Goal: Check status

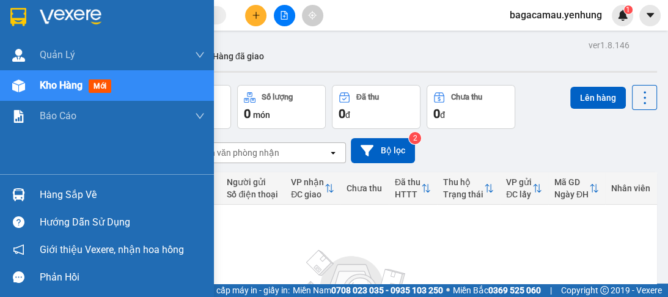
click at [71, 191] on div "Hàng sắp về" at bounding box center [122, 195] width 165 height 18
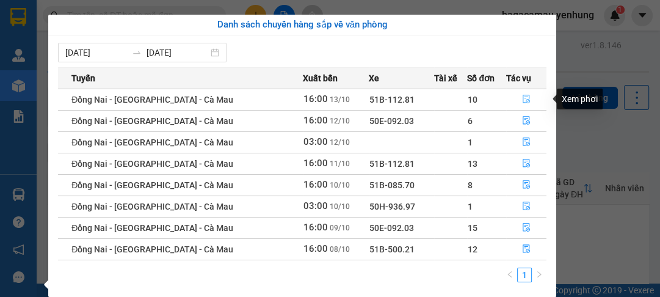
click at [522, 100] on icon "file-done" at bounding box center [526, 99] width 9 height 9
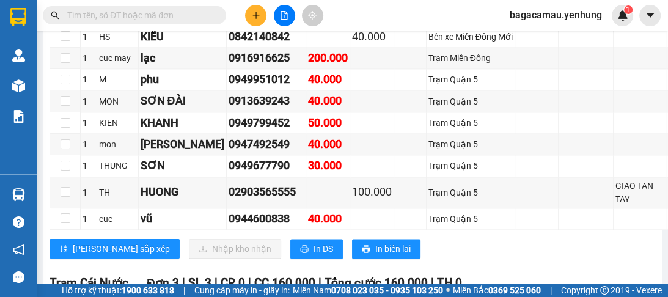
scroll to position [1270, 0]
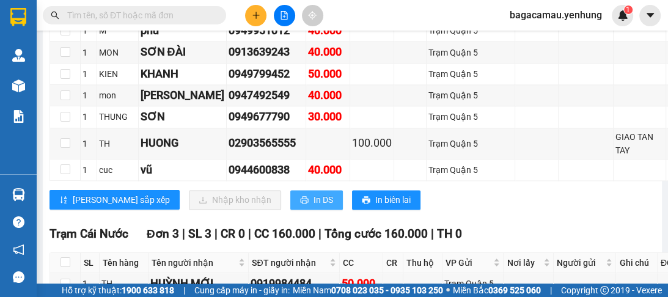
click at [313, 193] on span "In DS" at bounding box center [323, 199] width 20 height 13
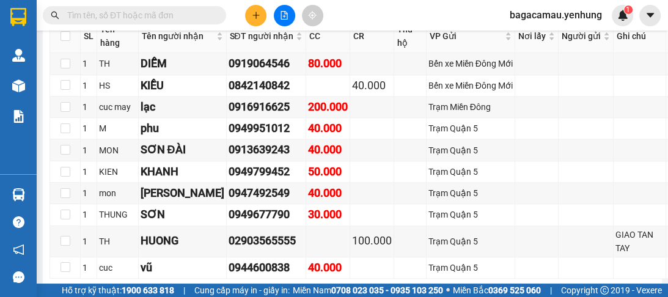
scroll to position [1221, 0]
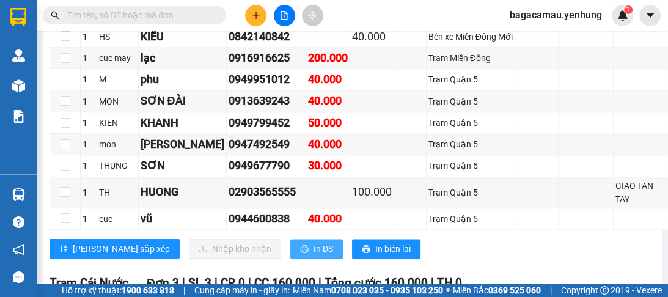
click at [313, 242] on span "In DS" at bounding box center [323, 248] width 20 height 13
